Goal: Task Accomplishment & Management: Use online tool/utility

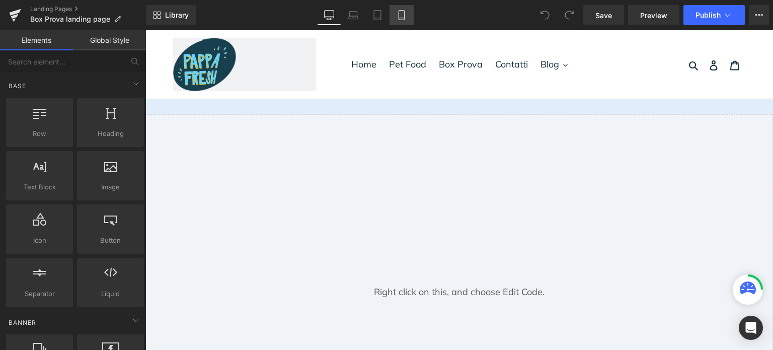
click at [403, 13] on icon at bounding box center [402, 15] width 10 height 10
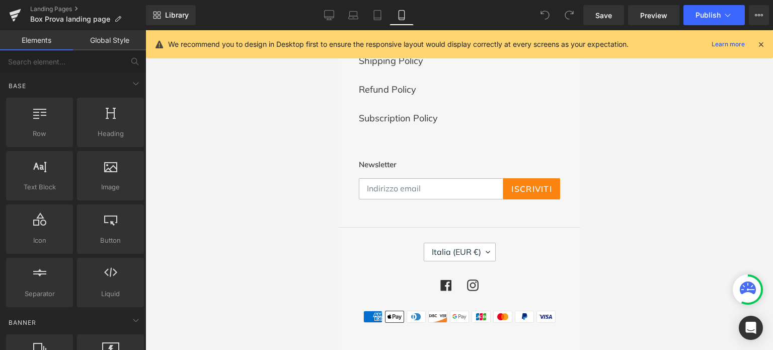
scroll to position [1914, 0]
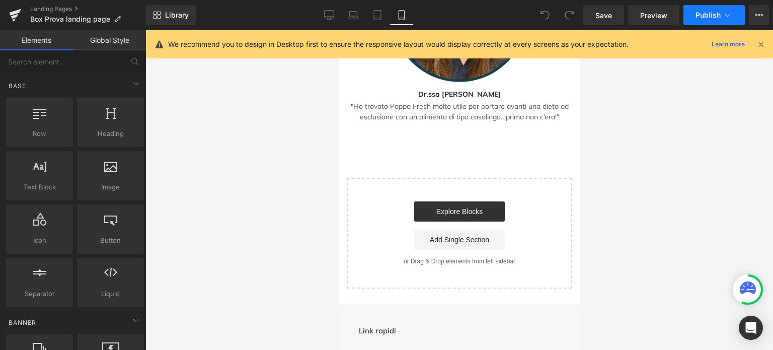
click at [703, 10] on button "Publish" at bounding box center [714, 15] width 61 height 20
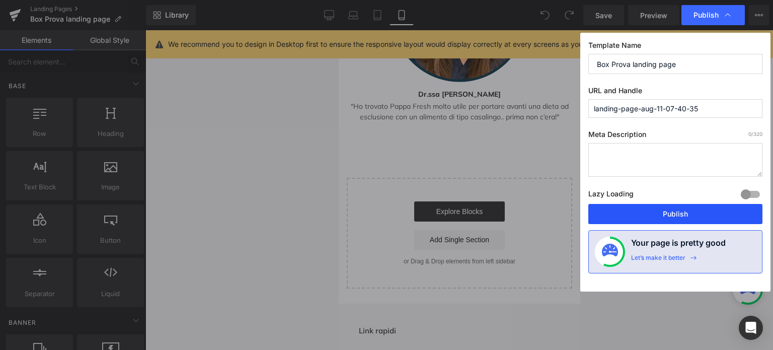
click at [676, 206] on button "Publish" at bounding box center [676, 214] width 174 height 20
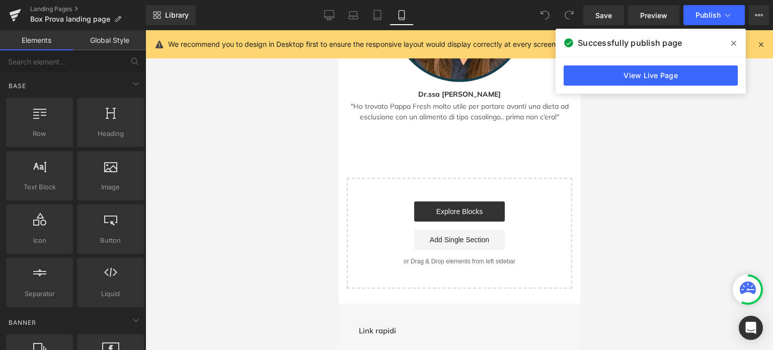
click at [738, 47] on span at bounding box center [734, 43] width 16 height 16
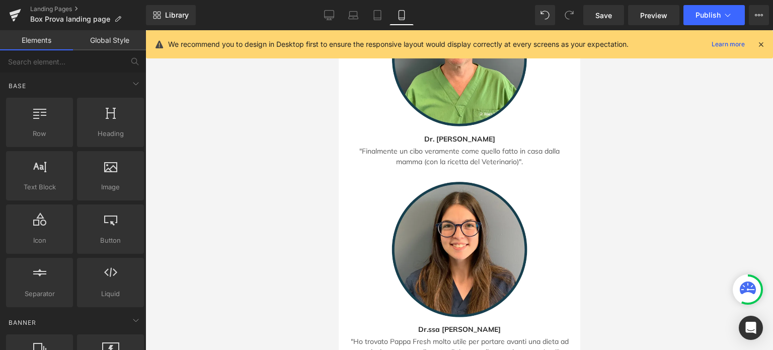
scroll to position [1813, 0]
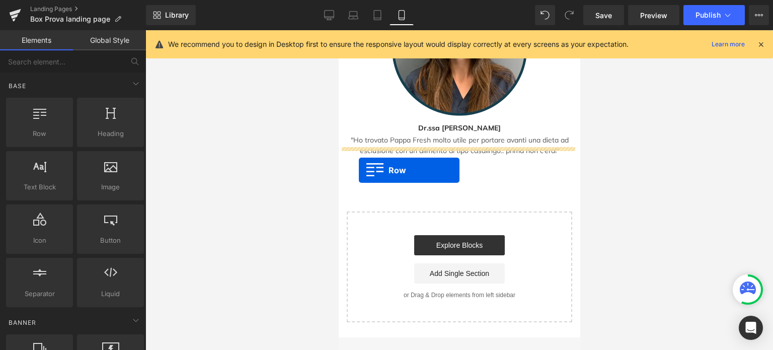
drag, startPoint x: 341, startPoint y: 257, endPoint x: 359, endPoint y: 170, distance: 88.9
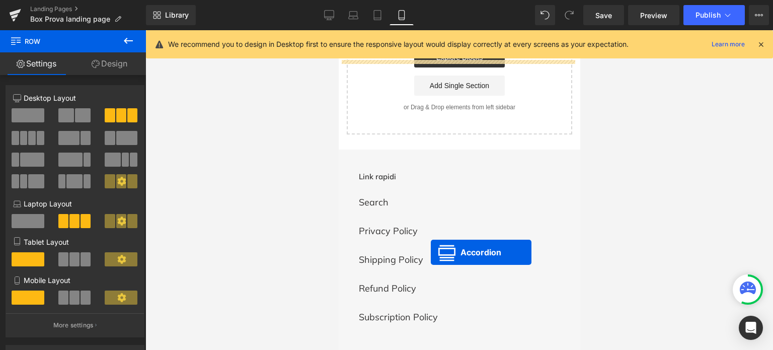
scroll to position [1737, 0]
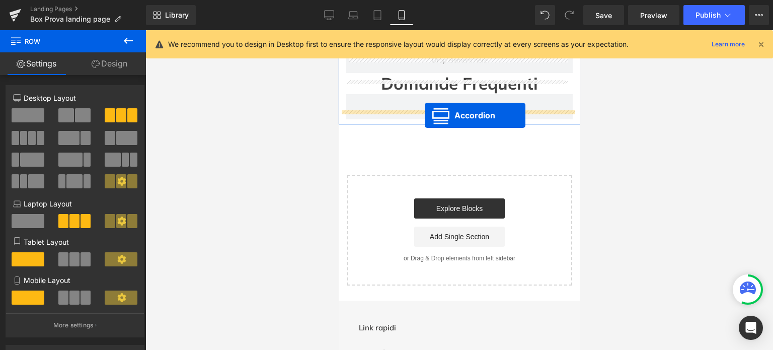
drag, startPoint x: 428, startPoint y: 189, endPoint x: 425, endPoint y: 116, distance: 73.6
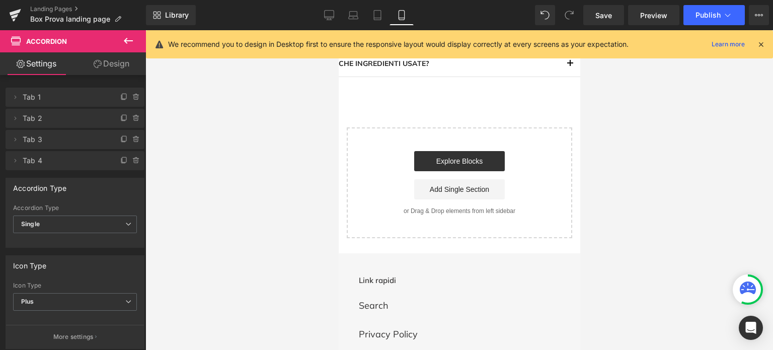
scroll to position [1762, 0]
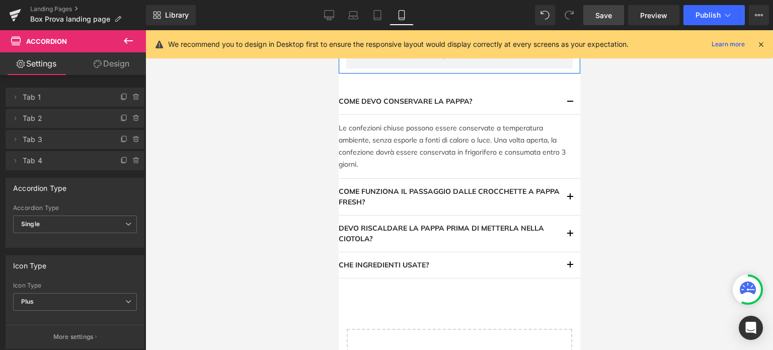
click at [616, 18] on link "Save" at bounding box center [604, 15] width 41 height 20
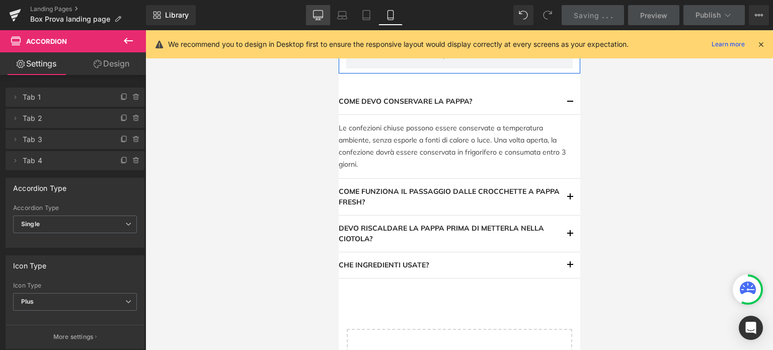
click at [314, 11] on icon at bounding box center [319, 15] width 10 height 8
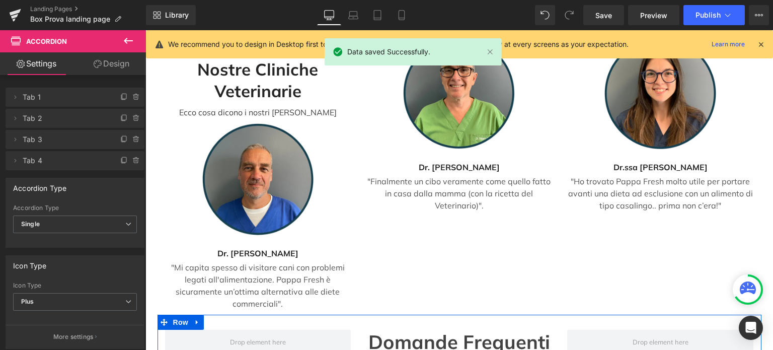
scroll to position [3176, 0]
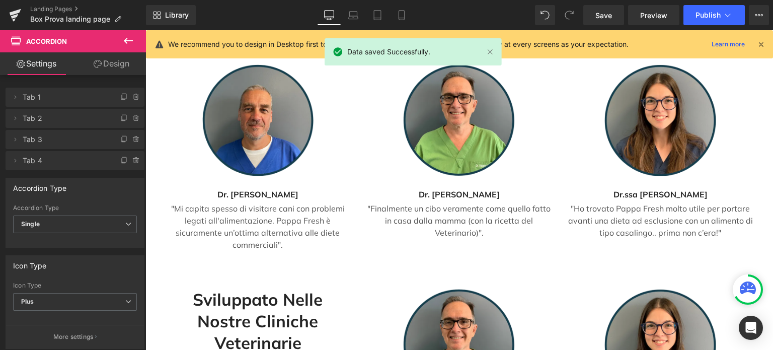
click at [292, 289] on h2 "Sviluppato nelle nostre cliniche Veterinarie" at bounding box center [258, 321] width 171 height 65
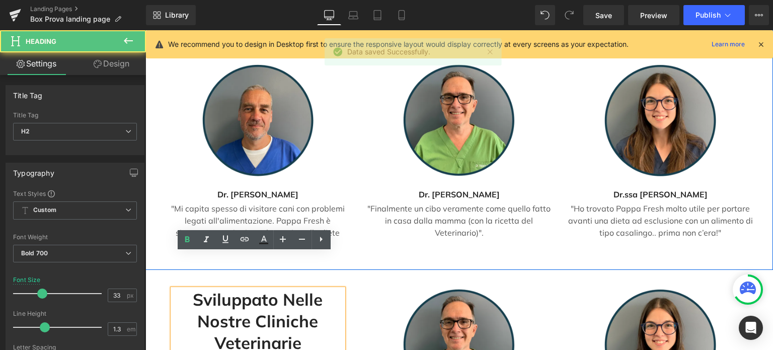
click at [180, 221] on div "Sviluppato nelle nostre cliniche Veterinarie Heading Ecco cosa dicono i nostri …" at bounding box center [460, 116] width 628 height 308
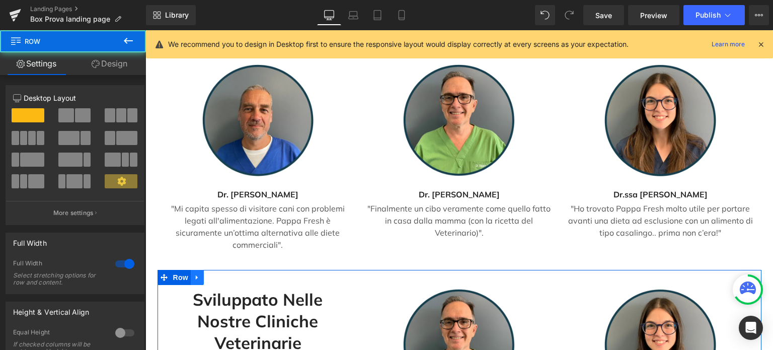
click at [194, 274] on icon at bounding box center [197, 278] width 7 height 8
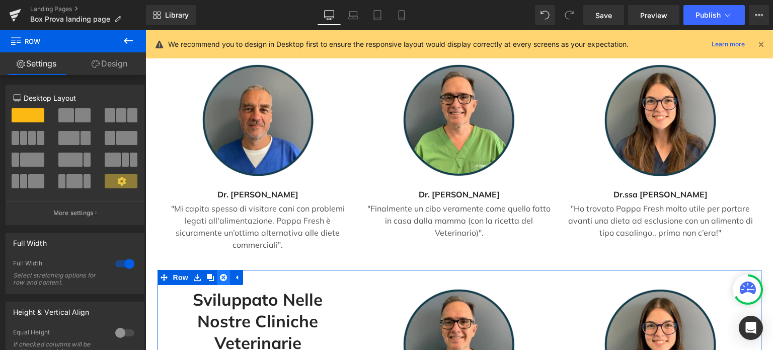
click at [223, 274] on icon at bounding box center [223, 277] width 7 height 7
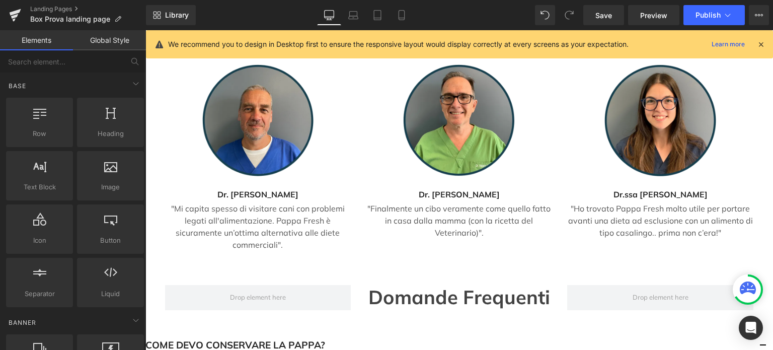
click at [146, 30] on div at bounding box center [146, 30] width 0 height 0
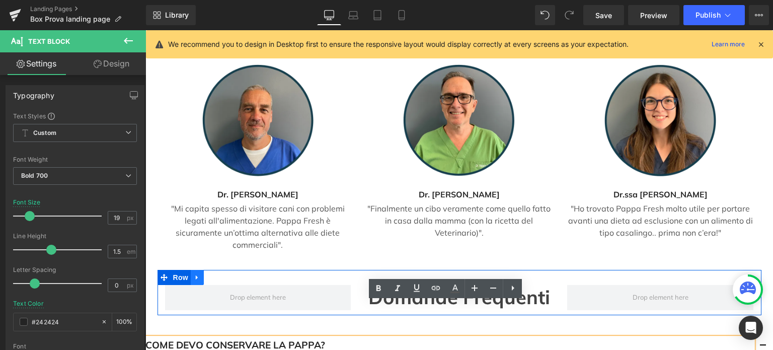
click at [195, 274] on icon at bounding box center [197, 278] width 7 height 8
click at [220, 274] on icon at bounding box center [223, 277] width 7 height 7
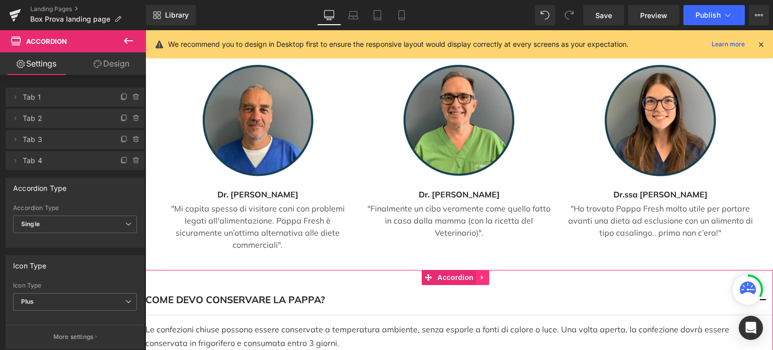
click at [481, 274] on icon at bounding box center [482, 278] width 7 height 8
click at [492, 274] on icon at bounding box center [489, 277] width 7 height 7
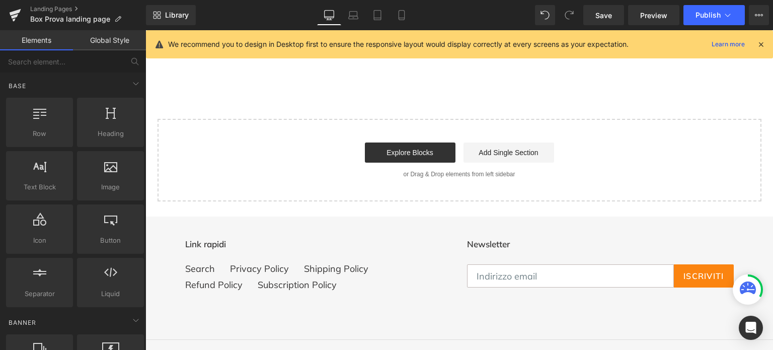
scroll to position [2974, 0]
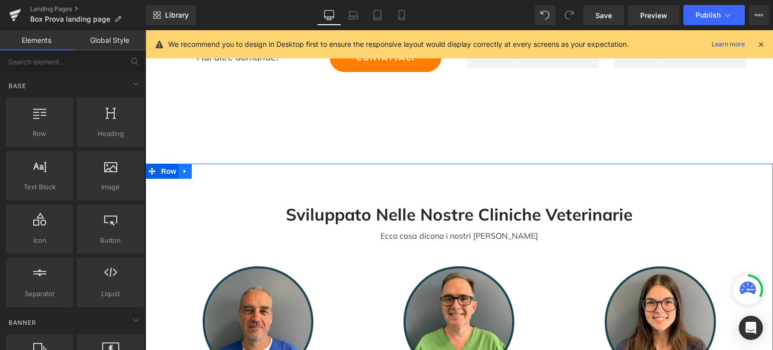
click at [182, 164] on link at bounding box center [185, 171] width 13 height 15
click at [210, 164] on link at bounding box center [211, 171] width 13 height 15
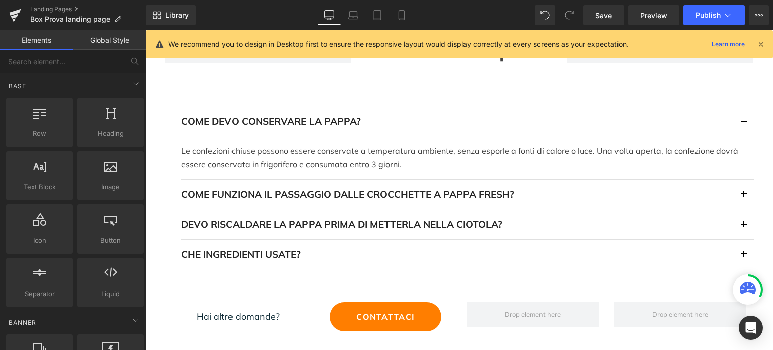
scroll to position [2312, 0]
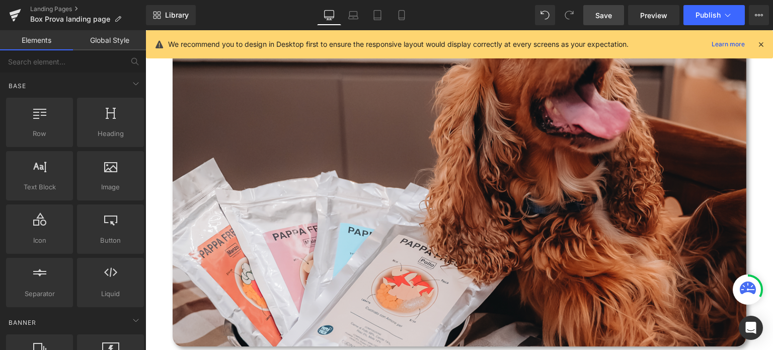
click at [618, 15] on link "Save" at bounding box center [604, 15] width 41 height 20
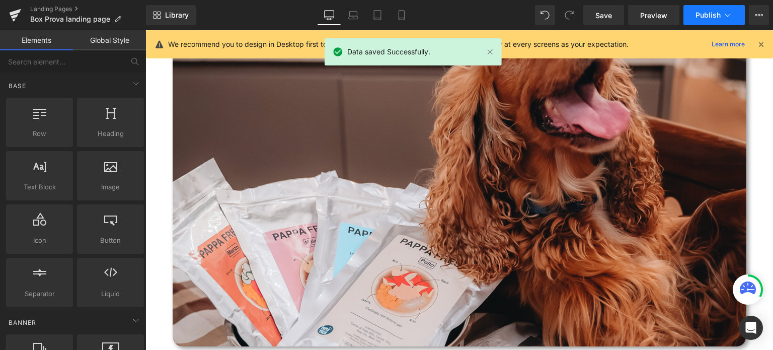
click at [703, 19] on span "Publish" at bounding box center [708, 15] width 25 height 8
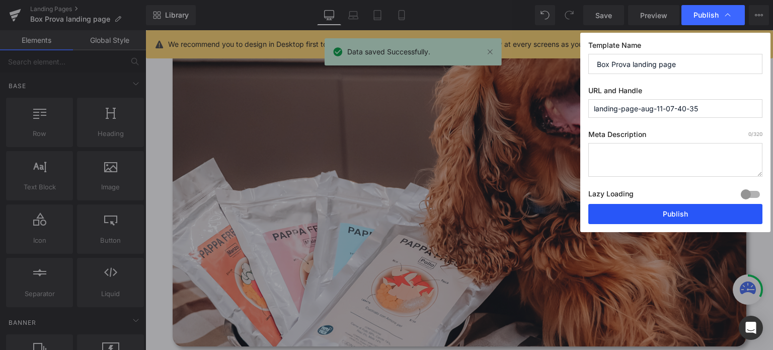
click at [669, 207] on button "Publish" at bounding box center [676, 214] width 174 height 20
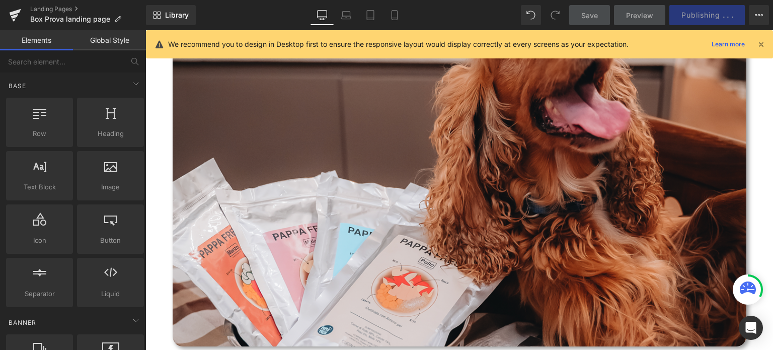
click at [343, 7] on link "Laptop" at bounding box center [346, 15] width 24 height 20
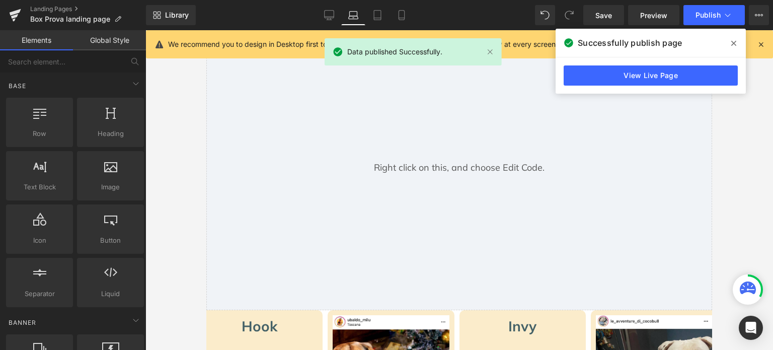
scroll to position [0, 0]
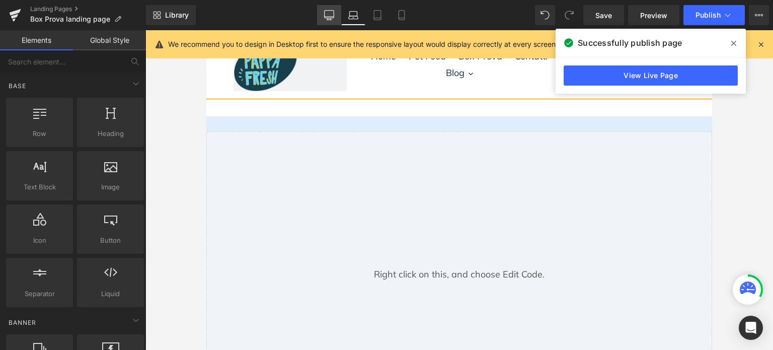
click at [320, 17] on link "Desktop" at bounding box center [329, 15] width 24 height 20
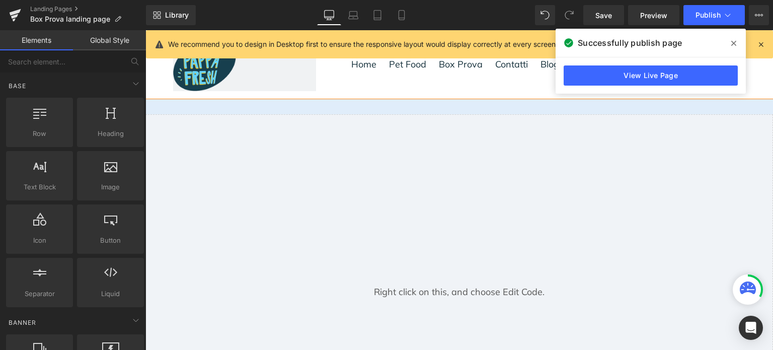
scroll to position [68, 0]
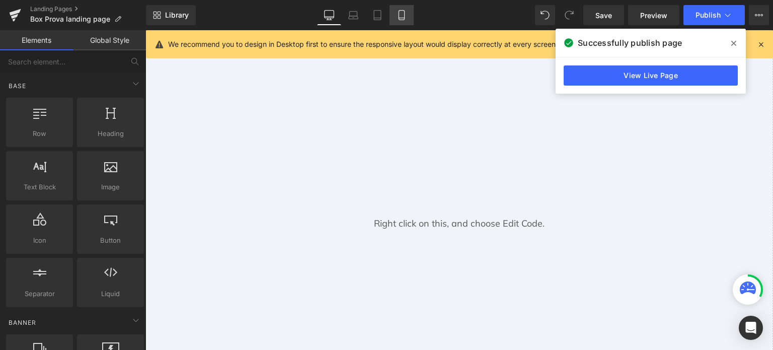
click at [399, 12] on icon at bounding box center [402, 15] width 10 height 10
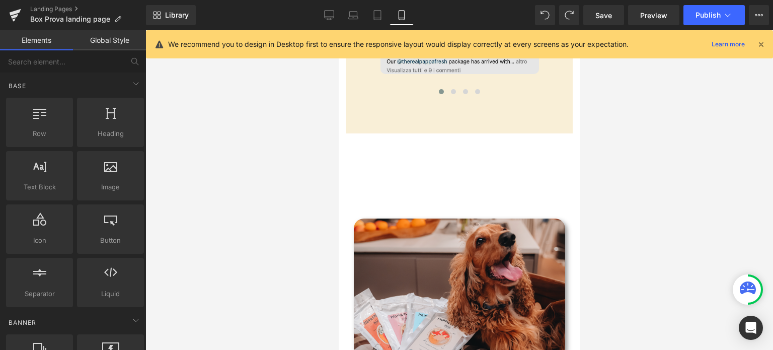
scroll to position [201, 0]
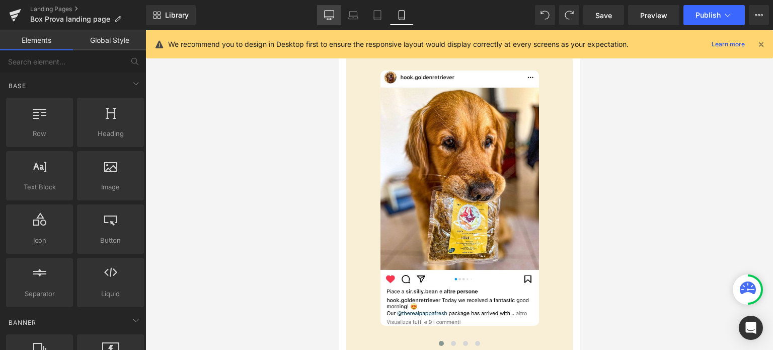
click at [334, 11] on link "Desktop" at bounding box center [329, 15] width 24 height 20
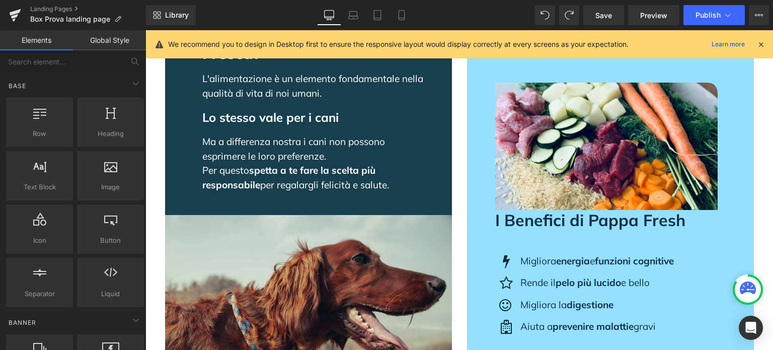
scroll to position [1247, 0]
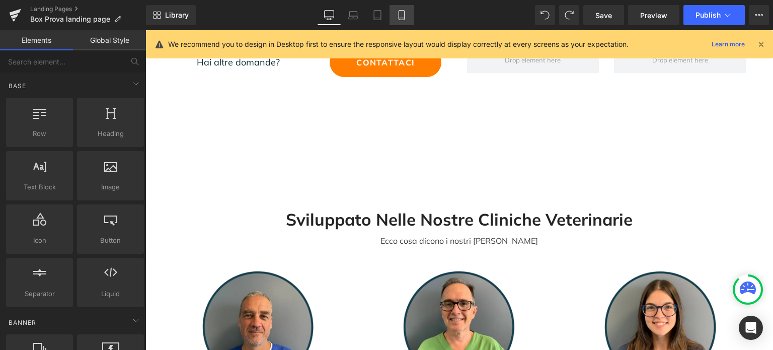
click at [397, 16] on icon at bounding box center [402, 15] width 10 height 10
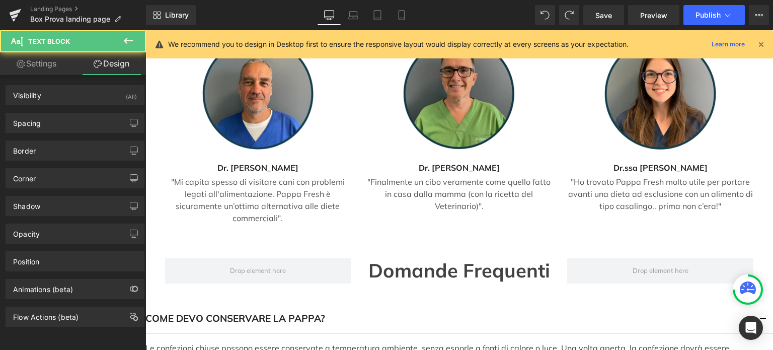
scroll to position [3339, 0]
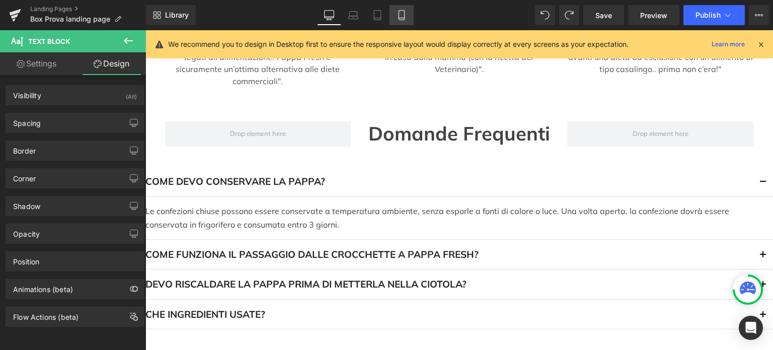
click at [398, 14] on icon at bounding box center [402, 15] width 10 height 10
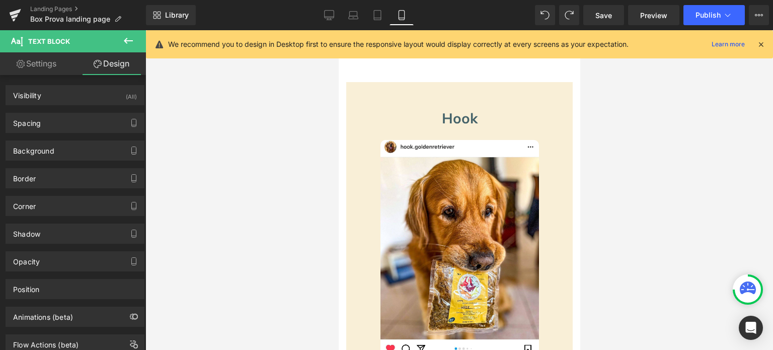
scroll to position [0, 0]
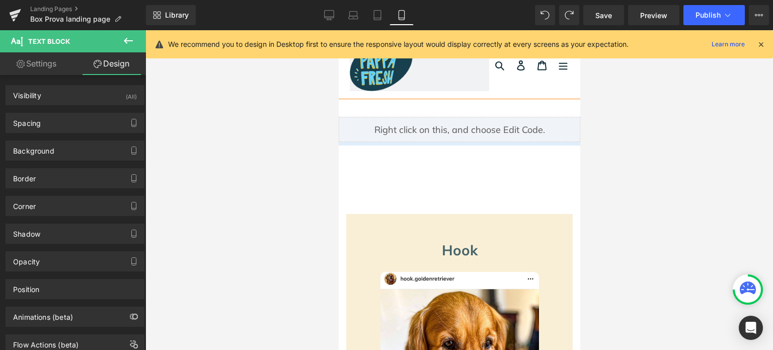
click at [552, 12] on div at bounding box center [557, 15] width 44 height 20
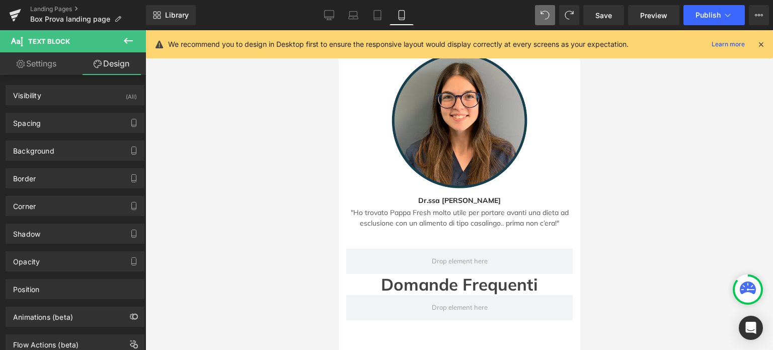
scroll to position [1712, 0]
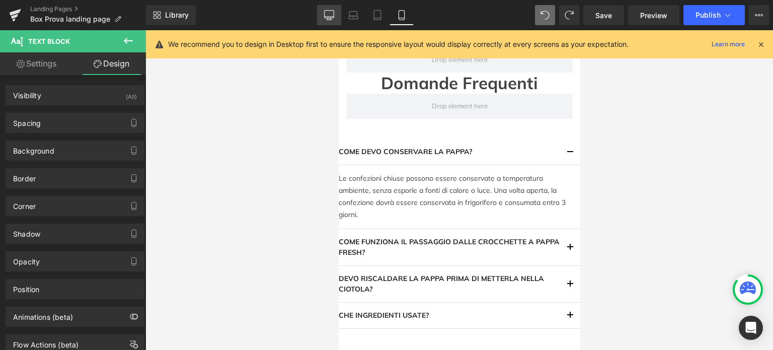
click at [322, 16] on link "Desktop" at bounding box center [329, 15] width 24 height 20
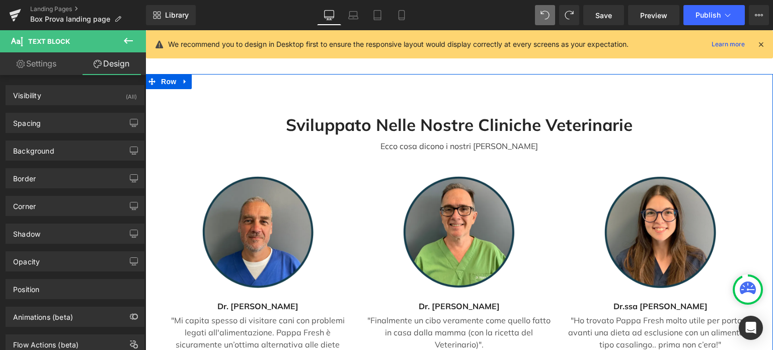
scroll to position [2913, 0]
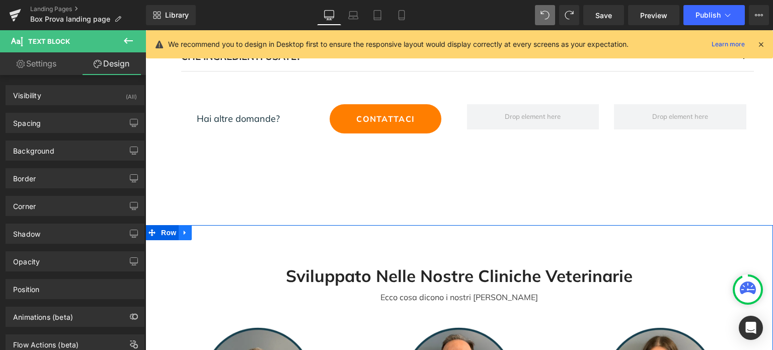
click at [184, 231] on icon at bounding box center [185, 233] width 2 height 5
click at [205, 225] on link at bounding box center [211, 232] width 13 height 15
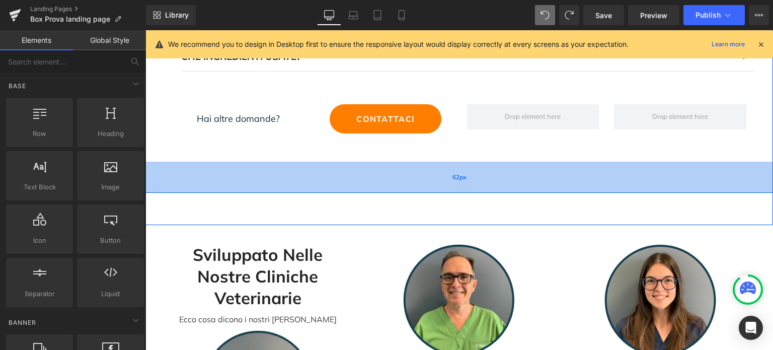
scroll to position [2963, 0]
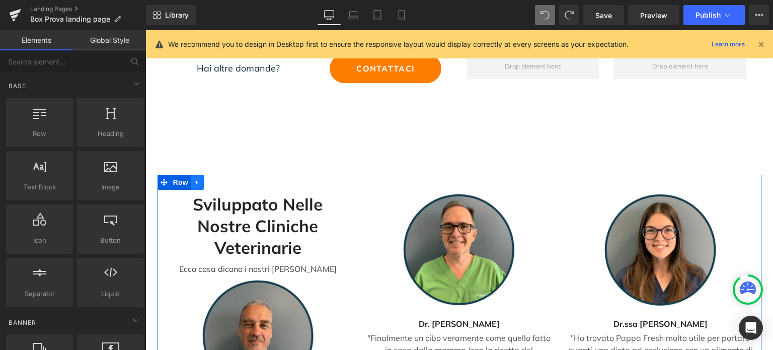
click at [196, 179] on icon at bounding box center [197, 183] width 7 height 8
click at [220, 179] on icon at bounding box center [223, 182] width 7 height 7
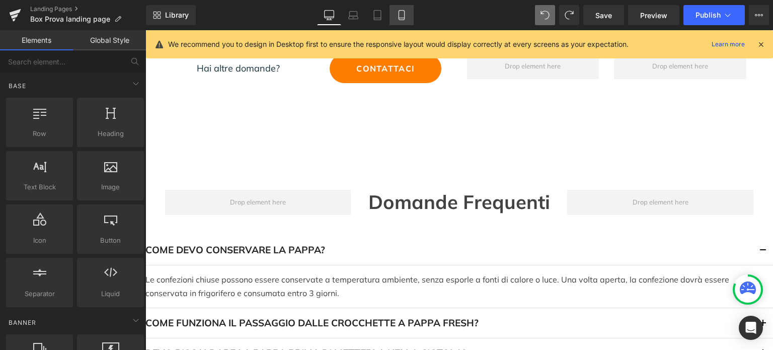
click at [397, 16] on icon at bounding box center [402, 15] width 10 height 10
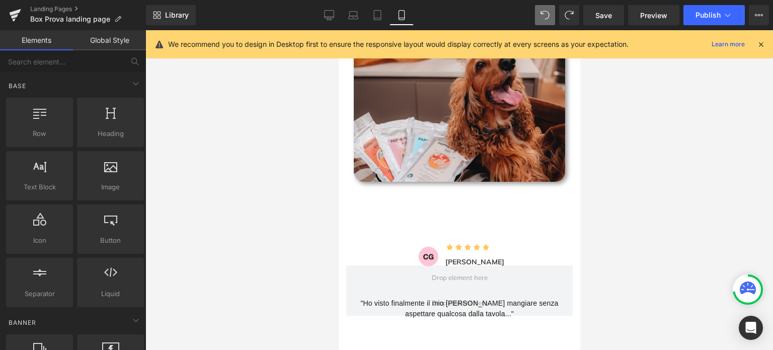
scroll to position [830, 0]
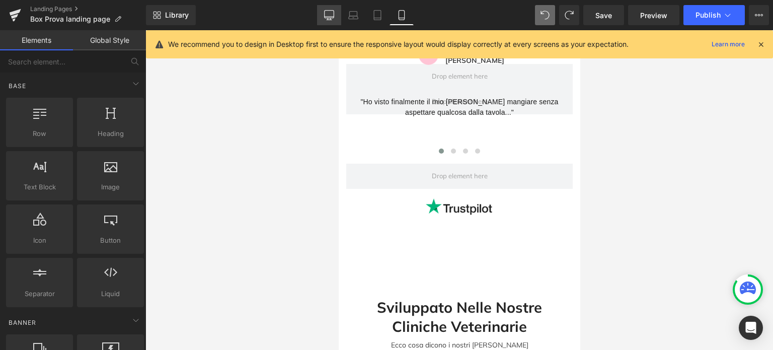
click at [323, 14] on link "Desktop" at bounding box center [329, 15] width 24 height 20
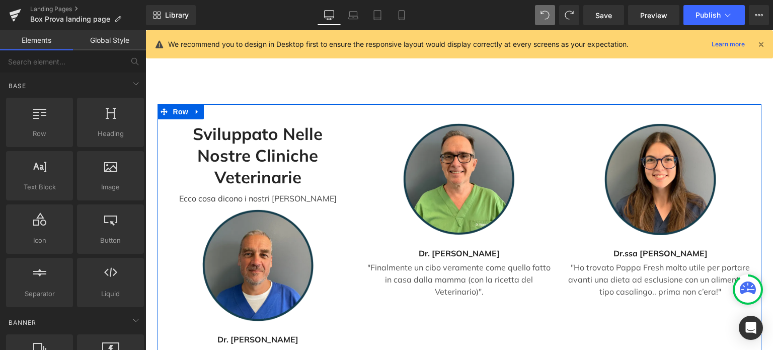
scroll to position [2933, 0]
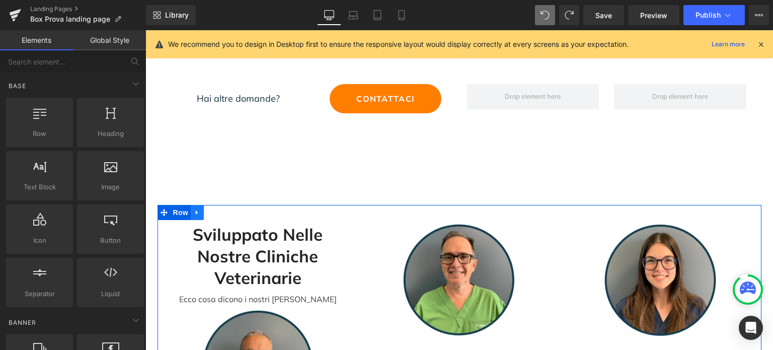
click at [194, 209] on icon at bounding box center [197, 213] width 7 height 8
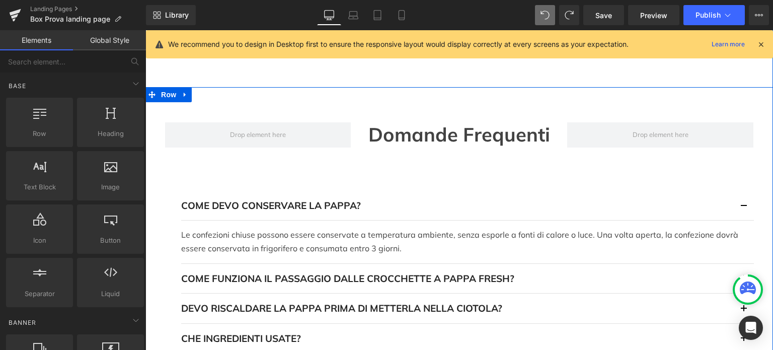
scroll to position [2882, 0]
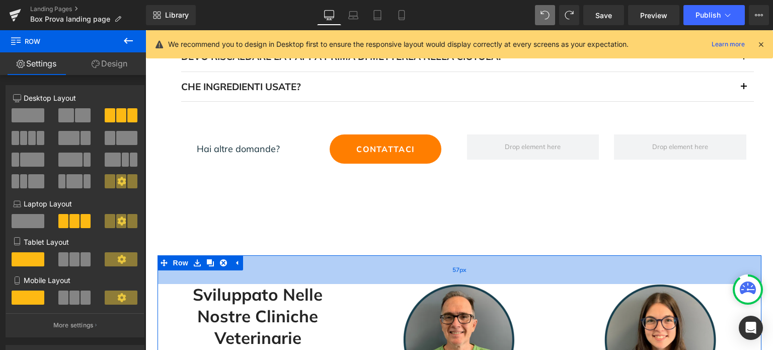
drag, startPoint x: 254, startPoint y: 232, endPoint x: 246, endPoint y: 241, distance: 12.8
click at [246, 255] on div "57px" at bounding box center [460, 269] width 604 height 29
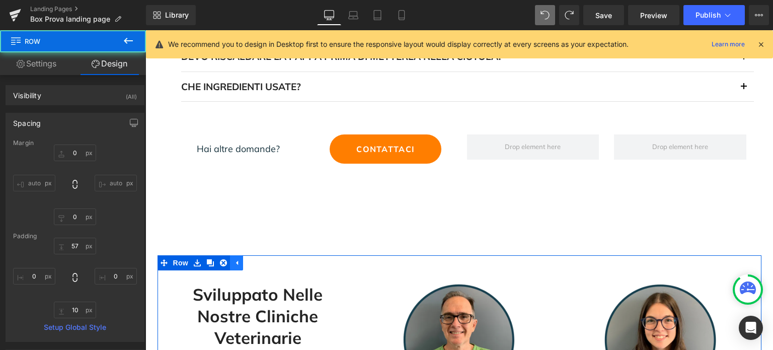
click at [236, 261] on icon at bounding box center [237, 263] width 2 height 5
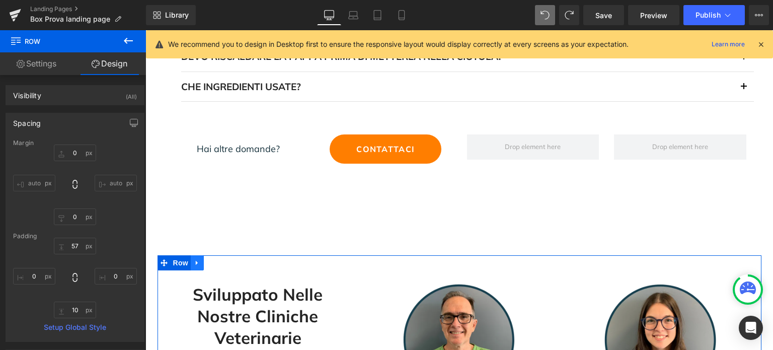
click at [199, 255] on link at bounding box center [197, 262] width 13 height 15
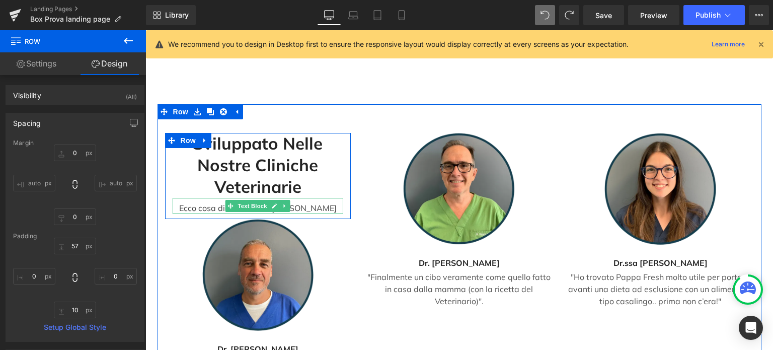
scroll to position [2933, 0]
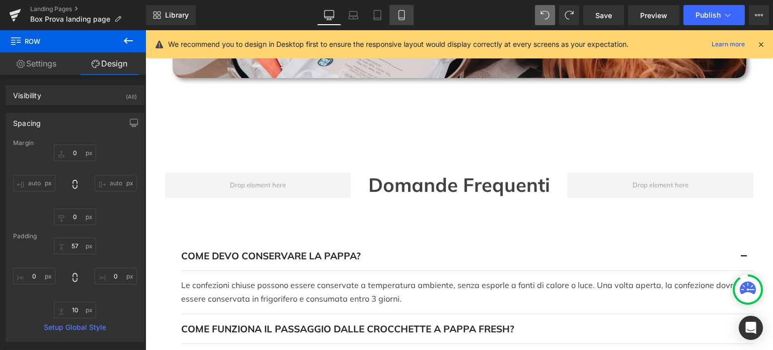
click at [401, 8] on link "Mobile" at bounding box center [402, 15] width 24 height 20
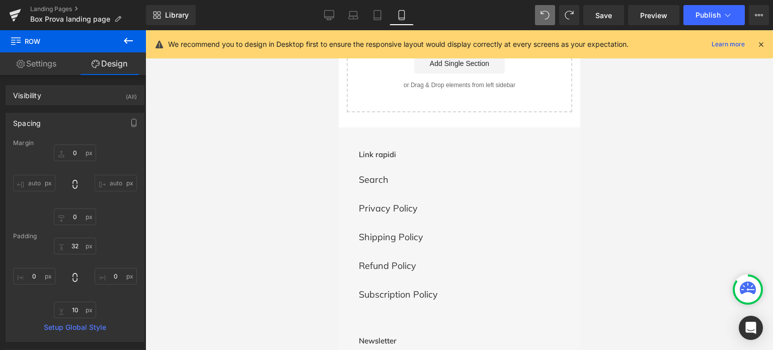
scroll to position [1737, 0]
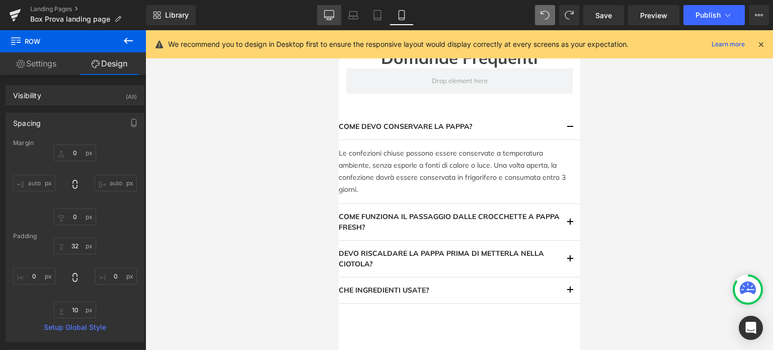
click at [329, 18] on icon at bounding box center [329, 15] width 10 height 10
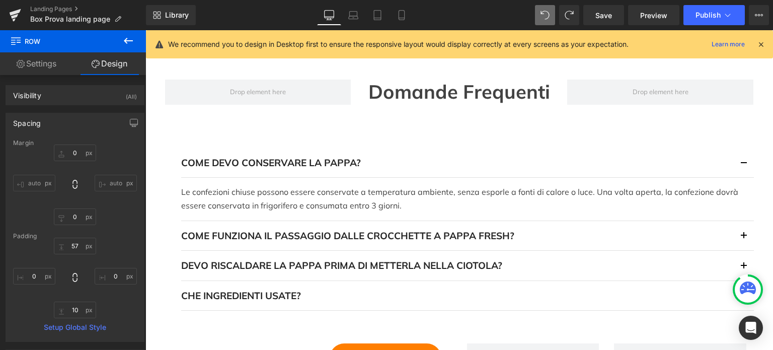
scroll to position [2472, 0]
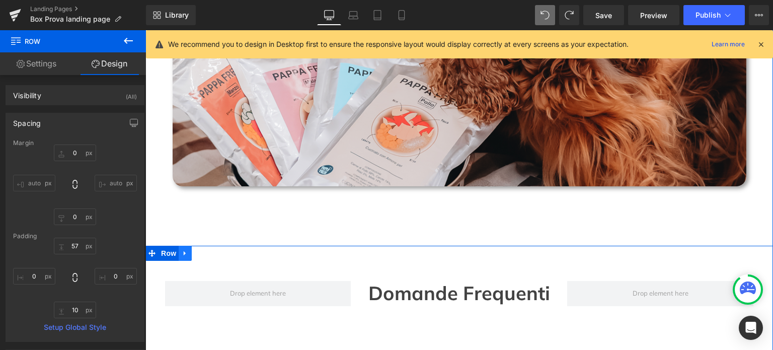
click at [186, 246] on link at bounding box center [185, 253] width 13 height 15
click at [208, 250] on icon at bounding box center [211, 253] width 7 height 7
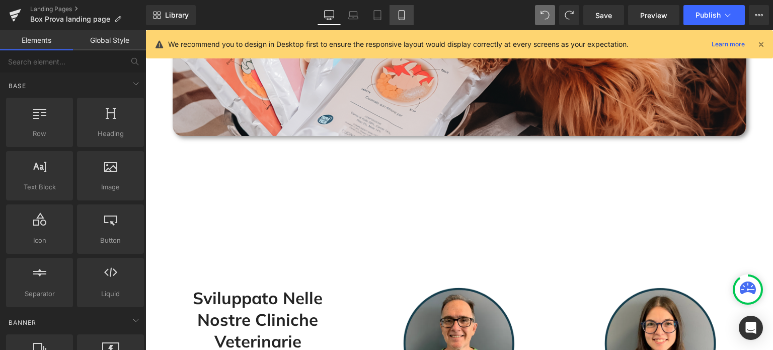
click at [401, 14] on icon at bounding box center [402, 15] width 10 height 10
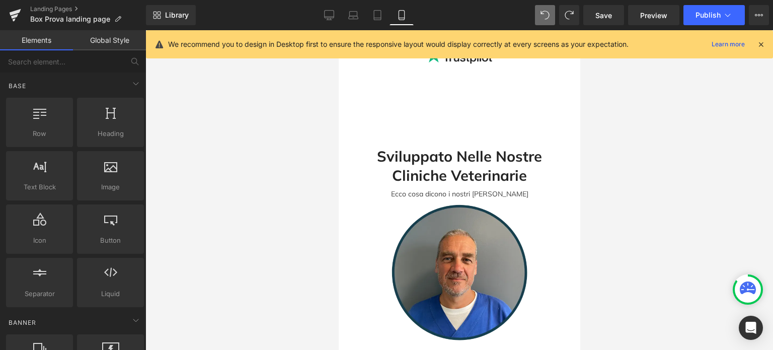
scroll to position [730, 0]
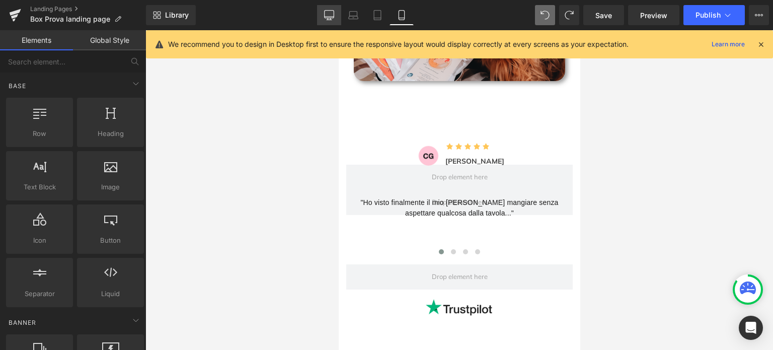
click at [328, 19] on icon at bounding box center [329, 15] width 10 height 10
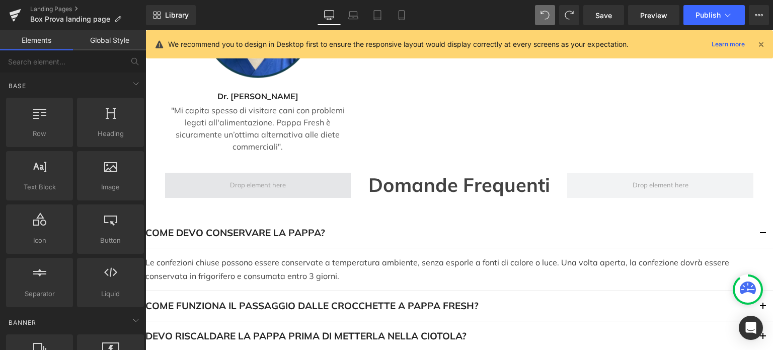
scroll to position [2526, 0]
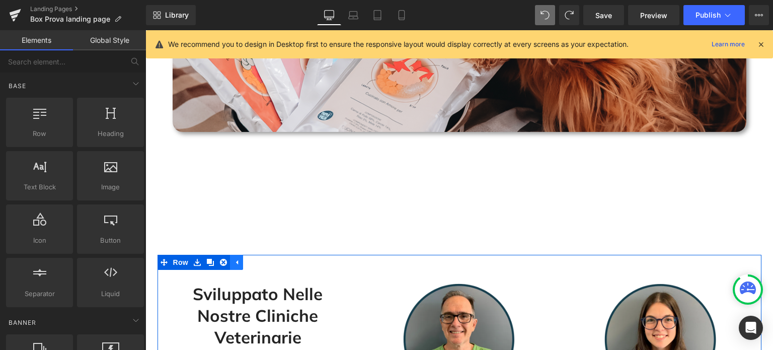
click at [235, 255] on link at bounding box center [236, 262] width 13 height 15
click at [195, 258] on icon at bounding box center [197, 262] width 7 height 8
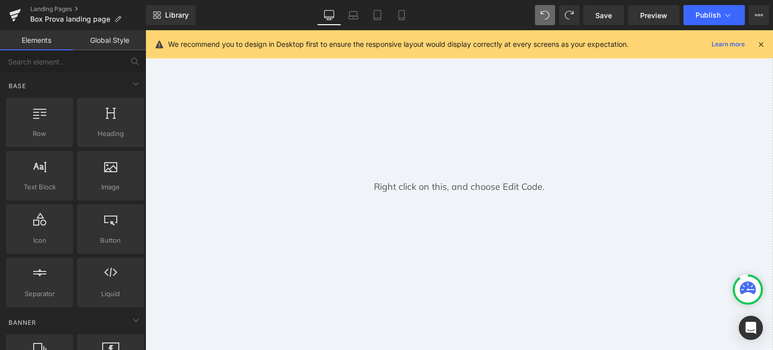
scroll to position [0, 0]
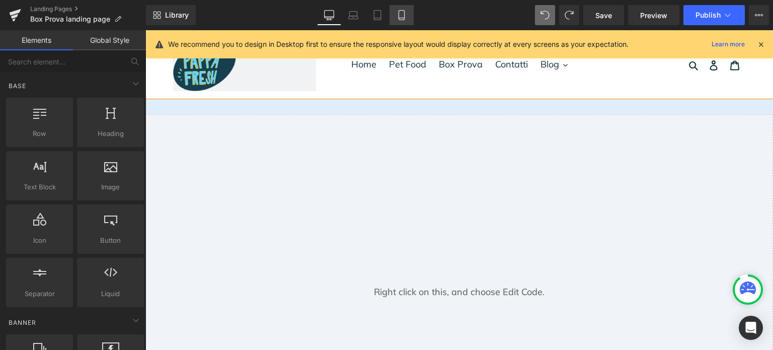
click at [397, 15] on icon at bounding box center [402, 15] width 10 height 10
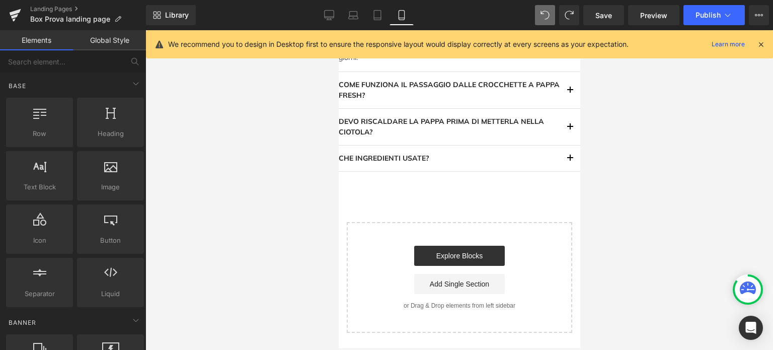
scroll to position [1819, 0]
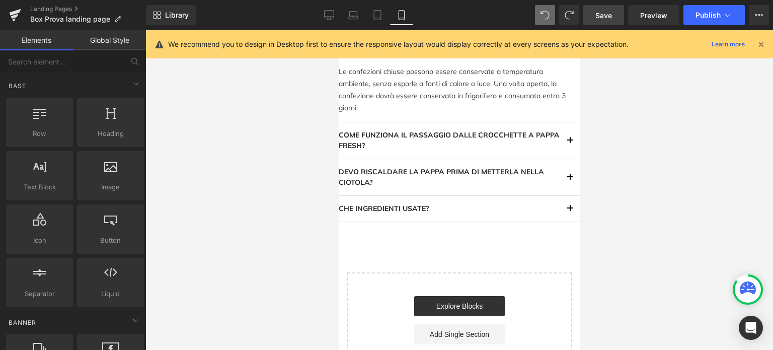
drag, startPoint x: 602, startPoint y: 17, endPoint x: 198, endPoint y: 132, distance: 419.9
click at [602, 17] on span "Save" at bounding box center [604, 15] width 17 height 11
click at [604, 20] on link "Save" at bounding box center [604, 15] width 41 height 20
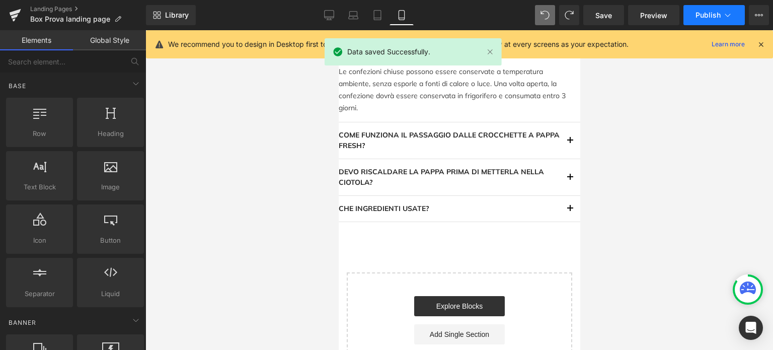
click at [704, 13] on span "Publish" at bounding box center [708, 15] width 25 height 8
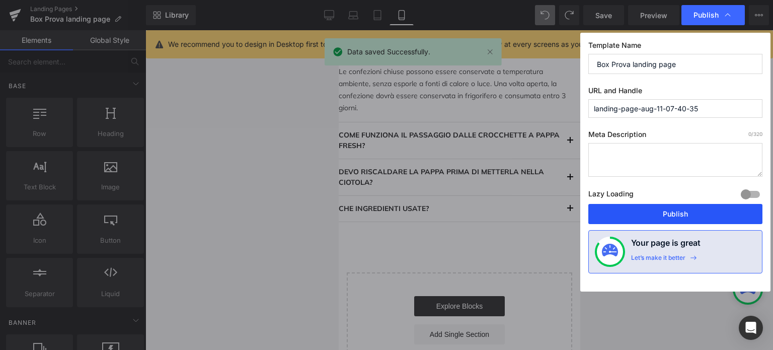
click at [696, 211] on button "Publish" at bounding box center [676, 214] width 174 height 20
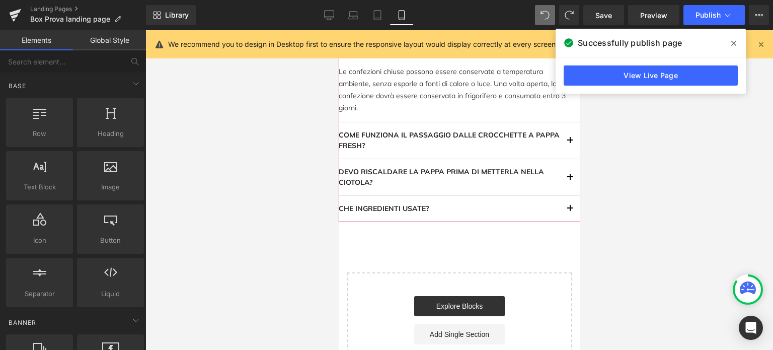
scroll to position [1567, 0]
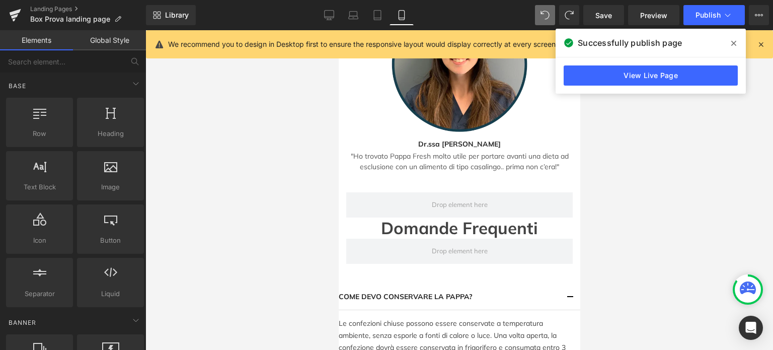
click at [656, 162] on div at bounding box center [460, 190] width 628 height 320
click at [740, 38] on span at bounding box center [734, 43] width 16 height 16
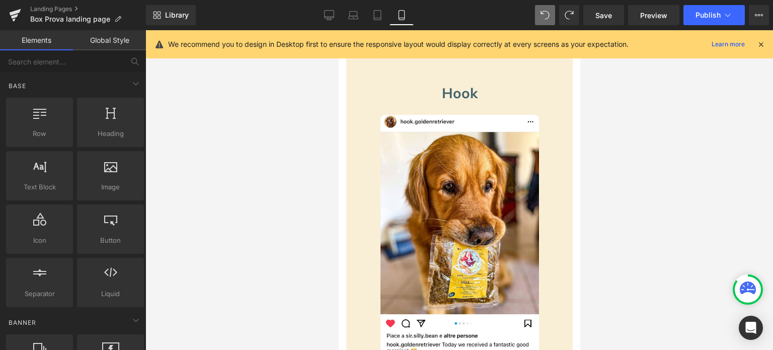
scroll to position [0, 0]
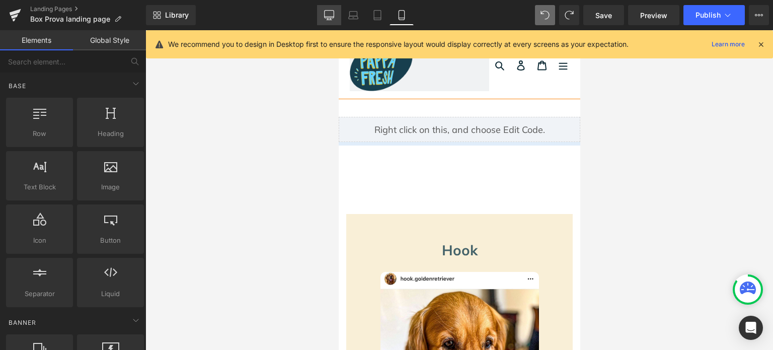
click at [332, 10] on icon at bounding box center [329, 15] width 10 height 10
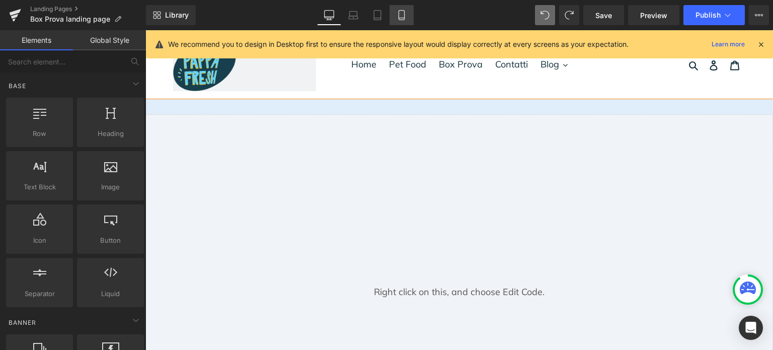
click at [405, 11] on link "Mobile" at bounding box center [402, 15] width 24 height 20
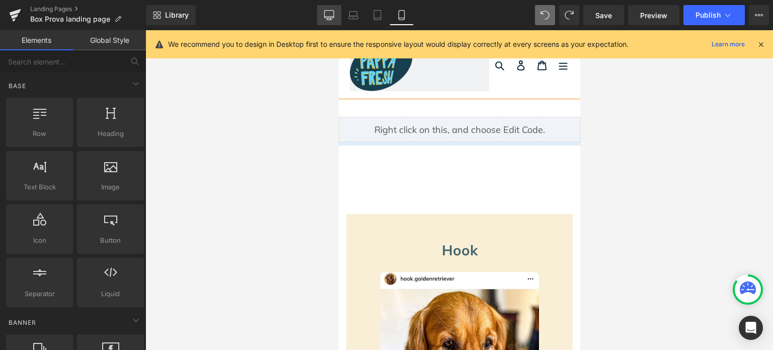
click at [331, 18] on icon at bounding box center [330, 15] width 10 height 8
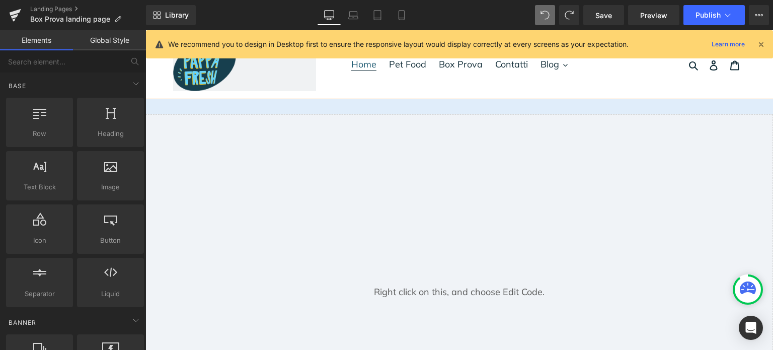
click at [352, 66] on span "Home" at bounding box center [363, 64] width 25 height 12
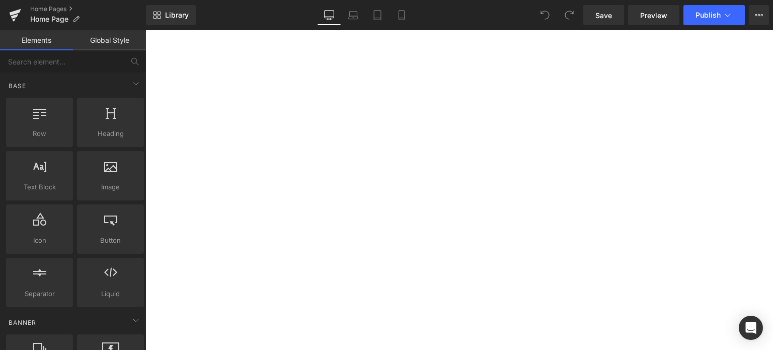
click at [146, 30] on icon at bounding box center [146, 30] width 0 height 0
click at [146, 30] on link "Button" at bounding box center [146, 30] width 0 height 0
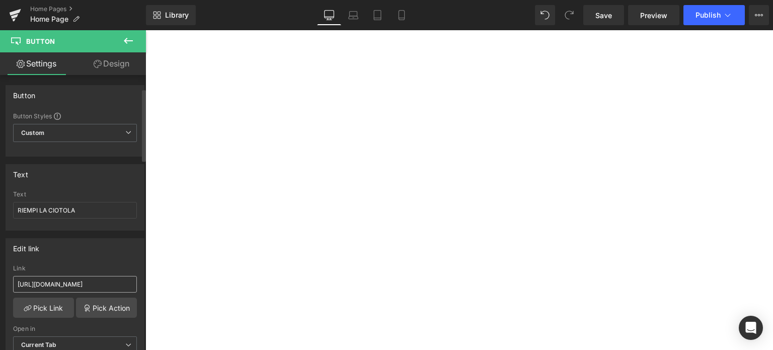
scroll to position [50, 0]
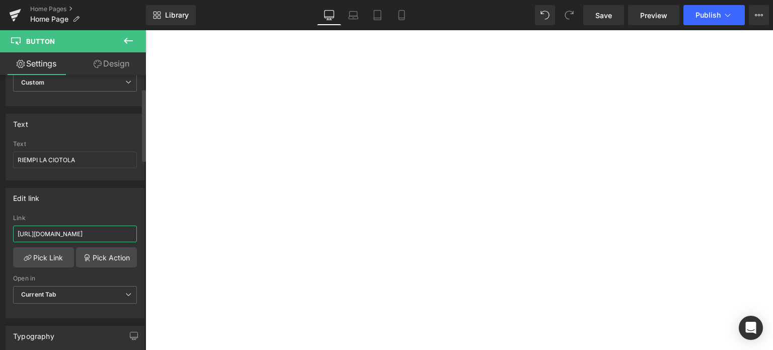
click at [105, 229] on input "[URL][DOMAIN_NAME]" at bounding box center [75, 234] width 124 height 17
click at [91, 247] on link "Pick Action" at bounding box center [106, 257] width 61 height 20
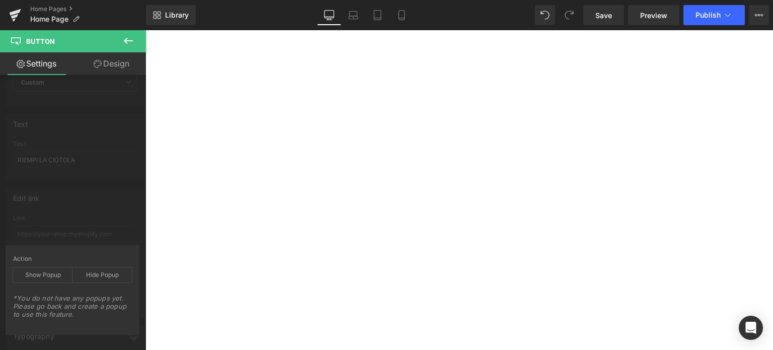
click at [146, 30] on body "Vai direttamente ai contenuti Appena aggiunto al carrello Quantità: Visualizza …" at bounding box center [146, 30] width 0 height 0
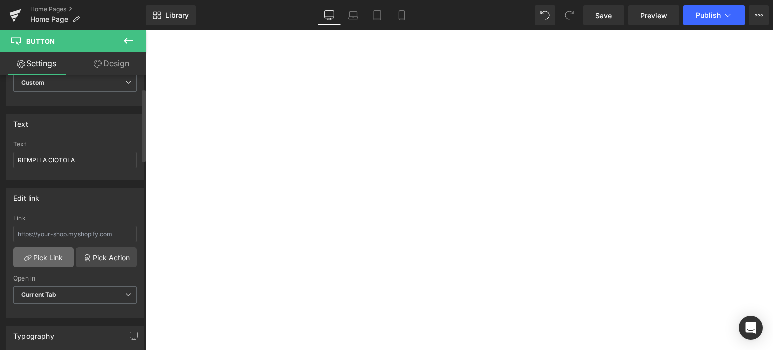
click at [52, 263] on link "Pick Link" at bounding box center [43, 257] width 61 height 20
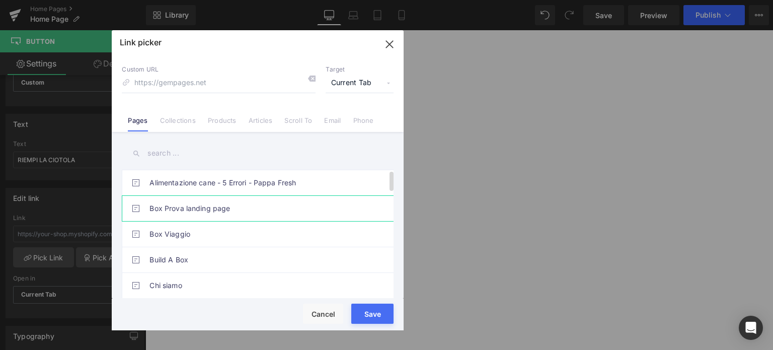
click at [188, 209] on link "Box Prova landing page" at bounding box center [261, 208] width 222 height 25
type input "/pages/landing-page-aug-11-07-40-35"
click at [375, 315] on div "Rendering Content" at bounding box center [387, 310] width 62 height 11
click at [373, 313] on div "Rendering Content" at bounding box center [387, 310] width 62 height 11
click at [360, 322] on button "Save" at bounding box center [372, 314] width 42 height 20
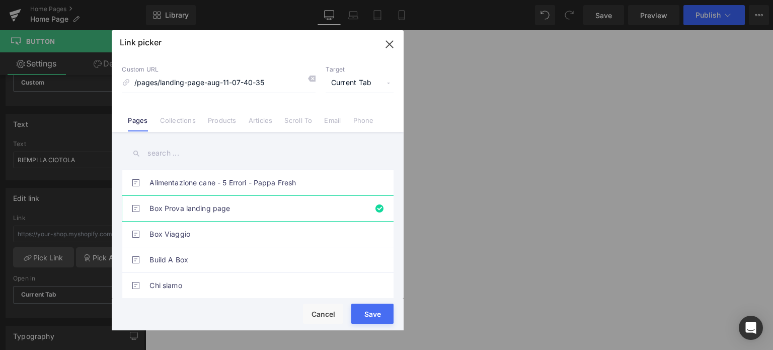
type input "/pages/landing-page-aug-11-07-40-35"
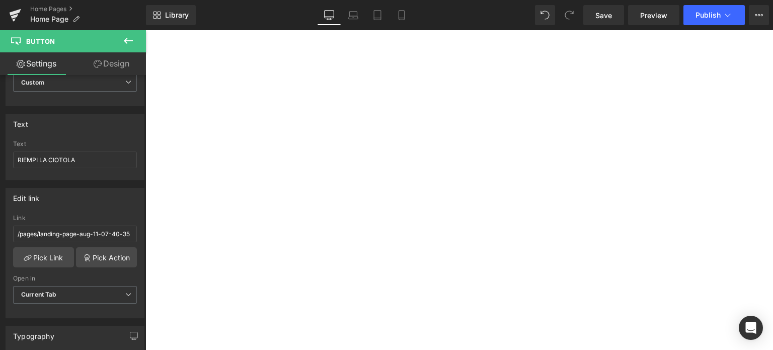
scroll to position [50, 0]
click at [589, 13] on link "Save" at bounding box center [604, 15] width 41 height 20
click at [600, 10] on span "Save" at bounding box center [604, 15] width 17 height 11
click at [707, 13] on span "Publish" at bounding box center [708, 15] width 25 height 8
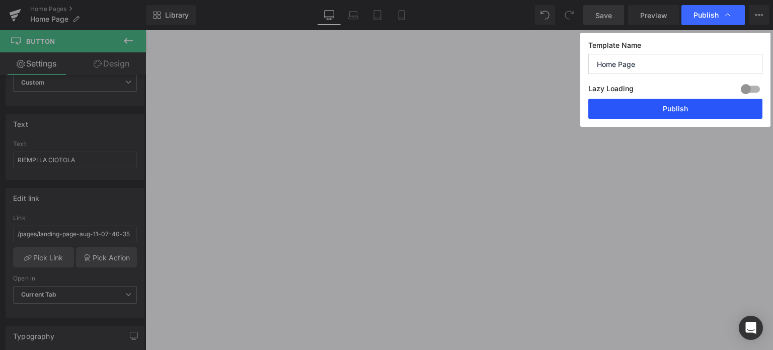
click at [689, 100] on button "Publish" at bounding box center [676, 109] width 174 height 20
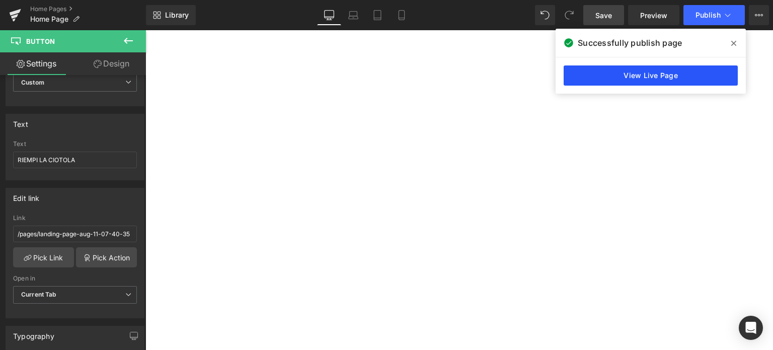
click at [647, 73] on link "View Live Page" at bounding box center [651, 75] width 174 height 20
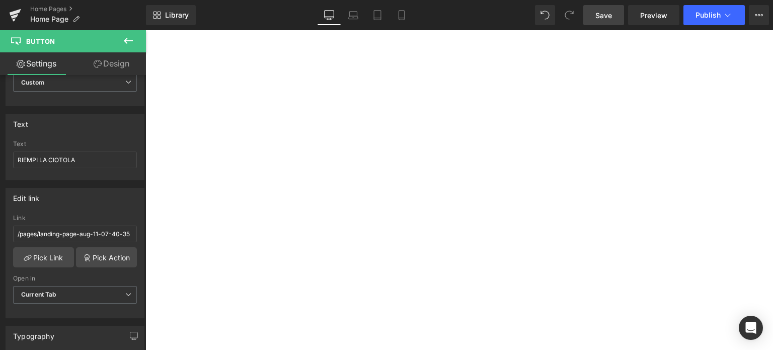
scroll to position [2856, 0]
click at [124, 64] on link "Design" at bounding box center [111, 63] width 73 height 23
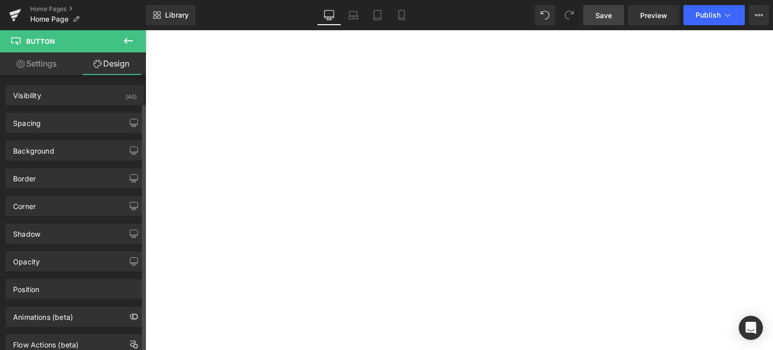
scroll to position [30, 0]
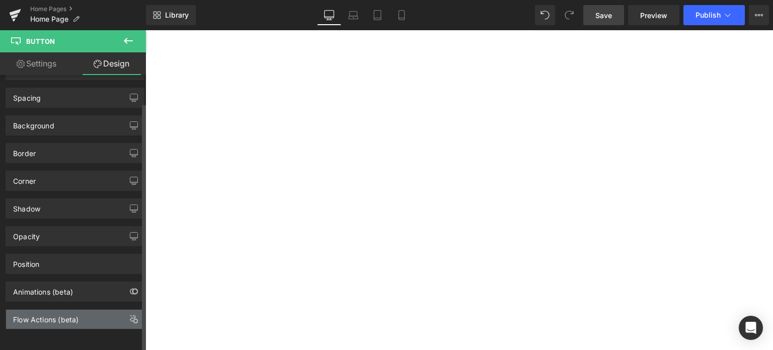
click at [73, 318] on div "Flow Actions (beta)" at bounding box center [75, 319] width 138 height 19
